Goal: Find contact information: Find contact information

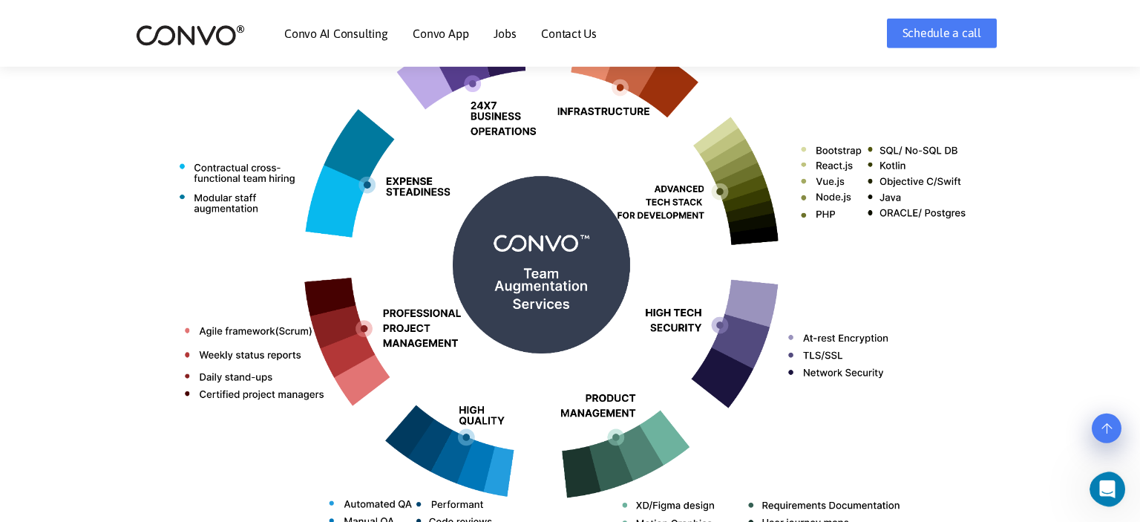
scroll to position [682, 0]
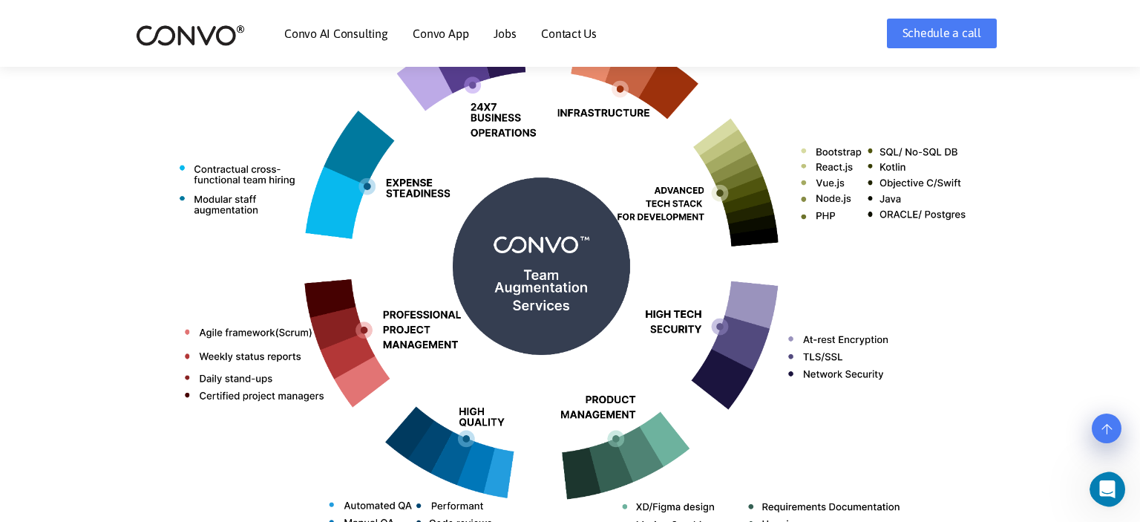
click at [373, 198] on img at bounding box center [570, 260] width 824 height 653
drag, startPoint x: 358, startPoint y: 170, endPoint x: 511, endPoint y: 230, distance: 164.3
click at [373, 169] on img at bounding box center [570, 260] width 824 height 653
click at [451, 173] on img at bounding box center [570, 260] width 824 height 653
click at [511, 230] on img at bounding box center [570, 260] width 824 height 653
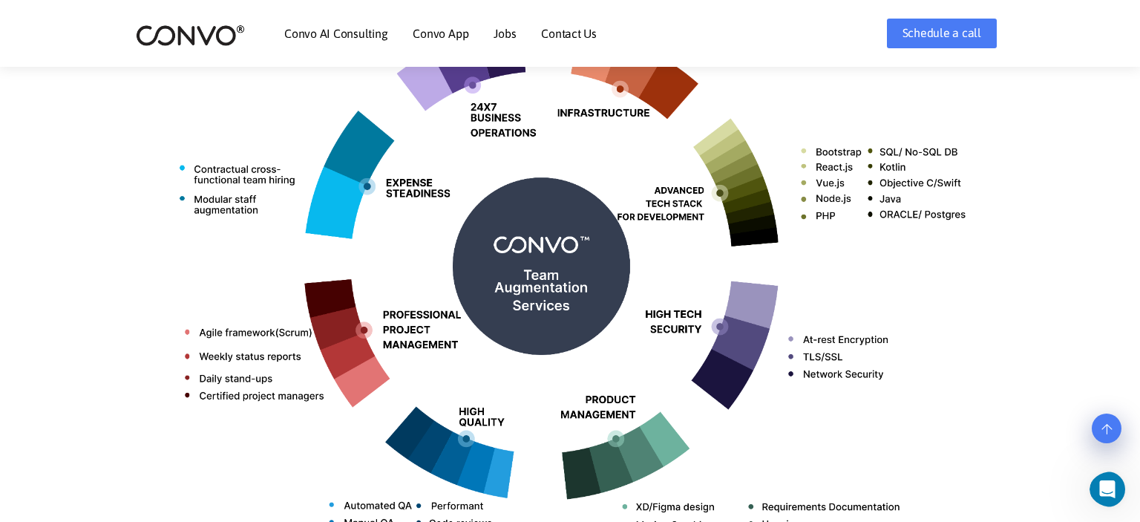
click at [511, 232] on img at bounding box center [570, 260] width 824 height 653
click at [524, 250] on img at bounding box center [570, 260] width 824 height 653
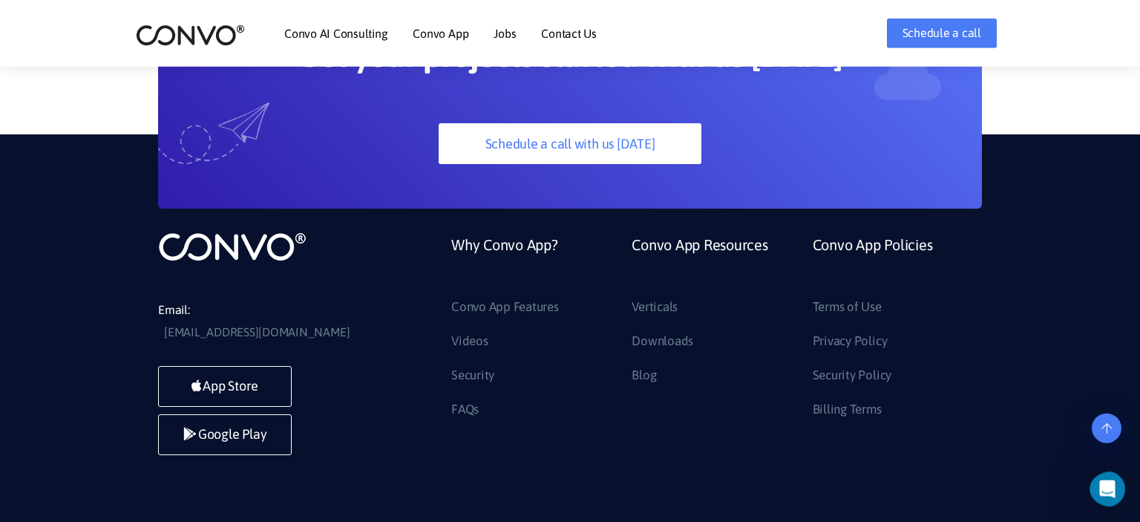
scroll to position [4210, 0]
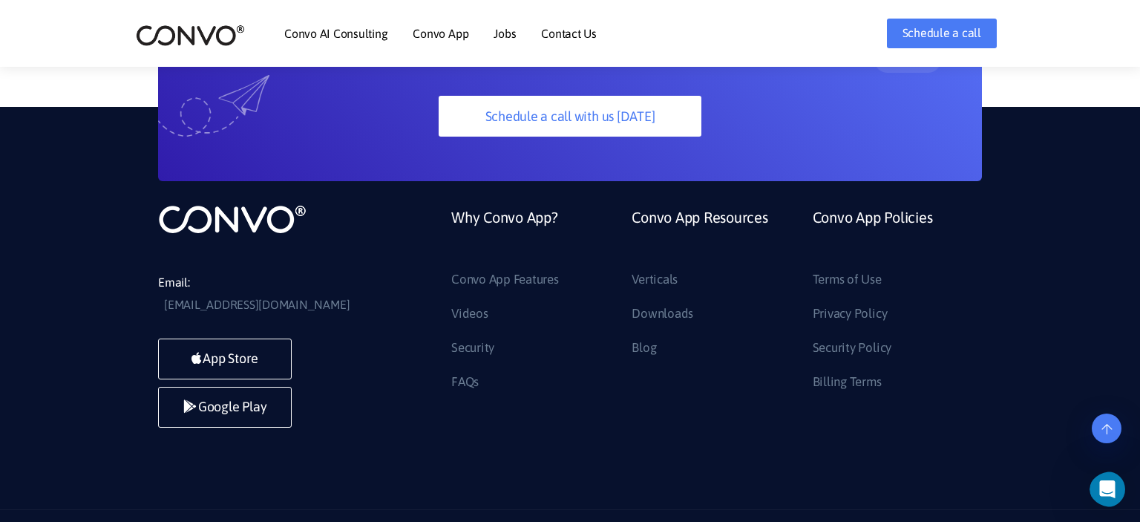
click at [584, 34] on link "Contact Us" at bounding box center [569, 33] width 56 height 12
